Goal: Navigation & Orientation: Find specific page/section

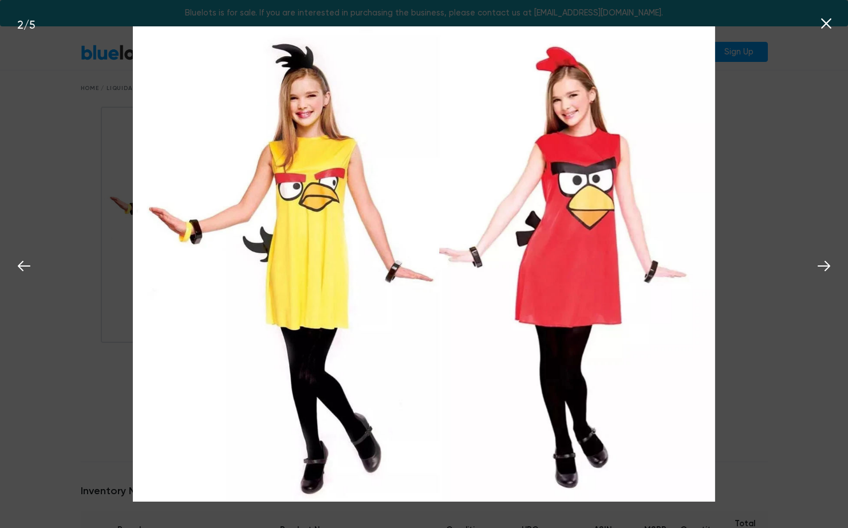
click at [777, 130] on div "2 / 5" at bounding box center [424, 264] width 848 height 528
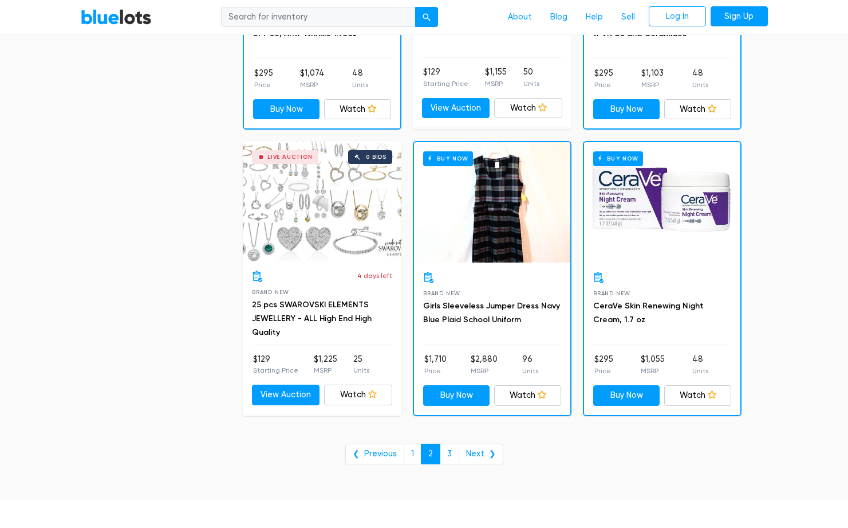
scroll to position [4537, 0]
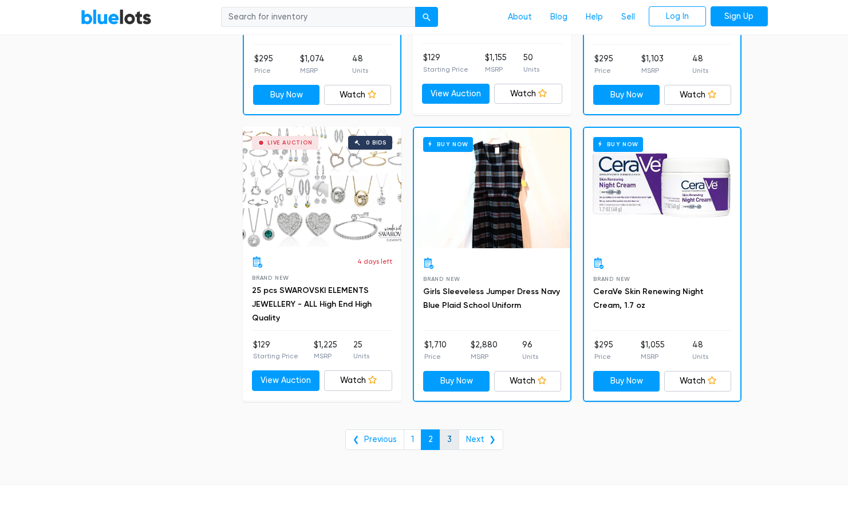
click at [449, 439] on link "3" at bounding box center [449, 439] width 19 height 21
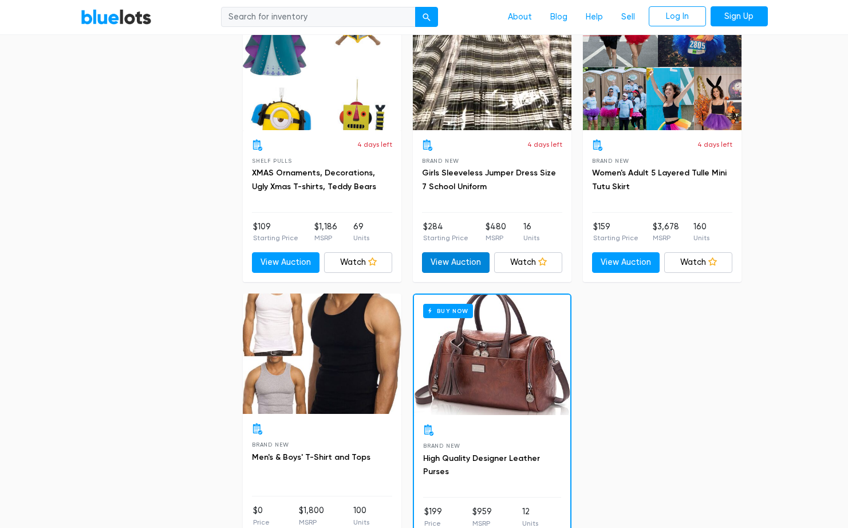
scroll to position [1567, 0]
